Goal: Transaction & Acquisition: Purchase product/service

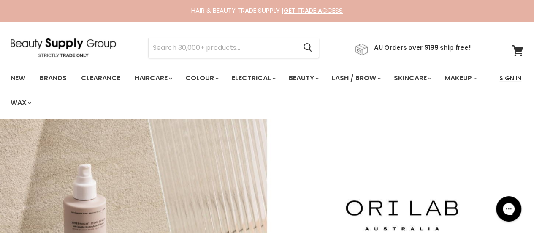
click at [505, 78] on link "Sign In" at bounding box center [510, 78] width 32 height 18
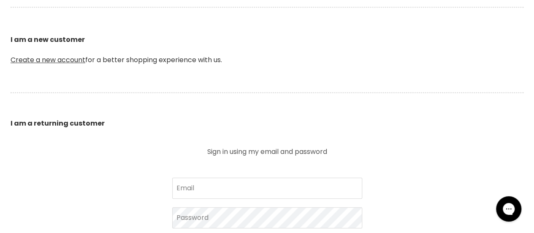
scroll to position [338, 0]
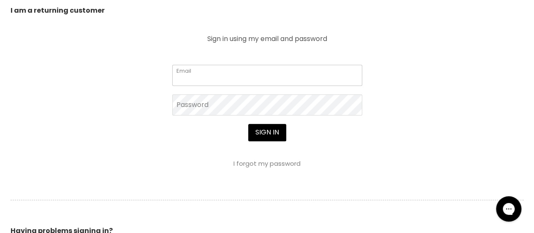
type input "[EMAIL_ADDRESS][DOMAIN_NAME]"
click at [78, 119] on section "Welcome to Beauty Supply Group I am a new customer Create a new account for a b…" at bounding box center [267, 77] width 534 height 460
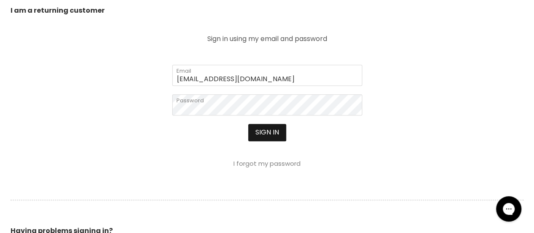
click at [263, 135] on button "Sign in" at bounding box center [267, 132] width 38 height 17
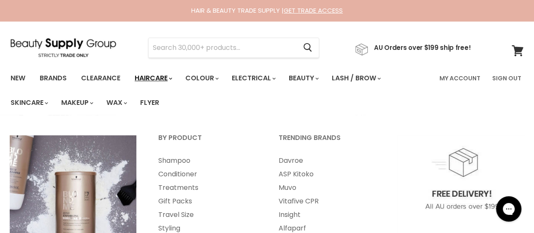
scroll to position [56, 0]
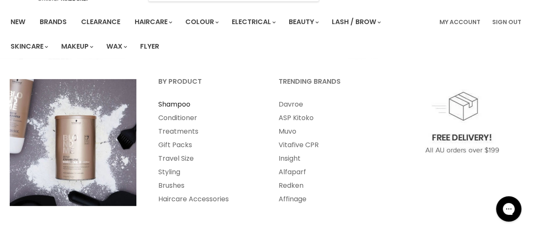
click at [178, 105] on link "Shampoo" at bounding box center [207, 105] width 119 height 14
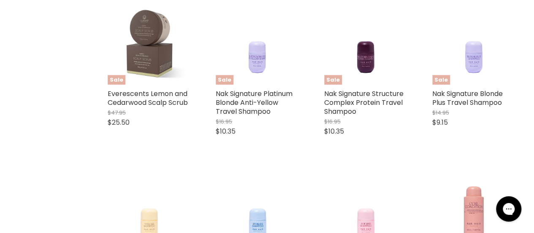
scroll to position [450, 0]
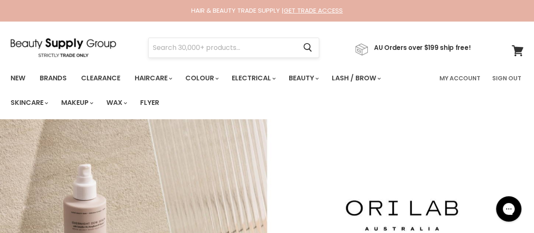
click at [195, 44] on input "Search" at bounding box center [223, 47] width 148 height 19
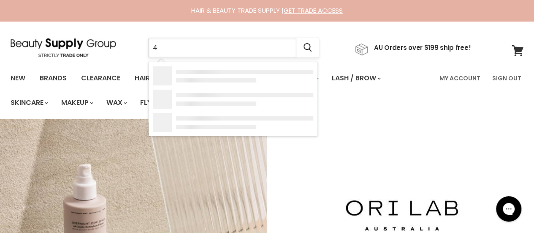
type input "4l"
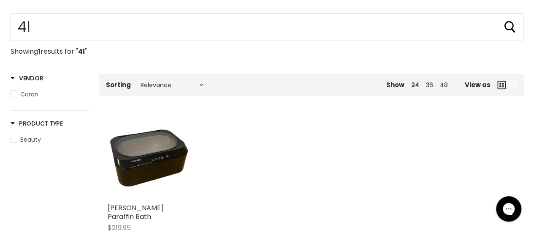
scroll to position [169, 0]
